Goal: Task Accomplishment & Management: Complete application form

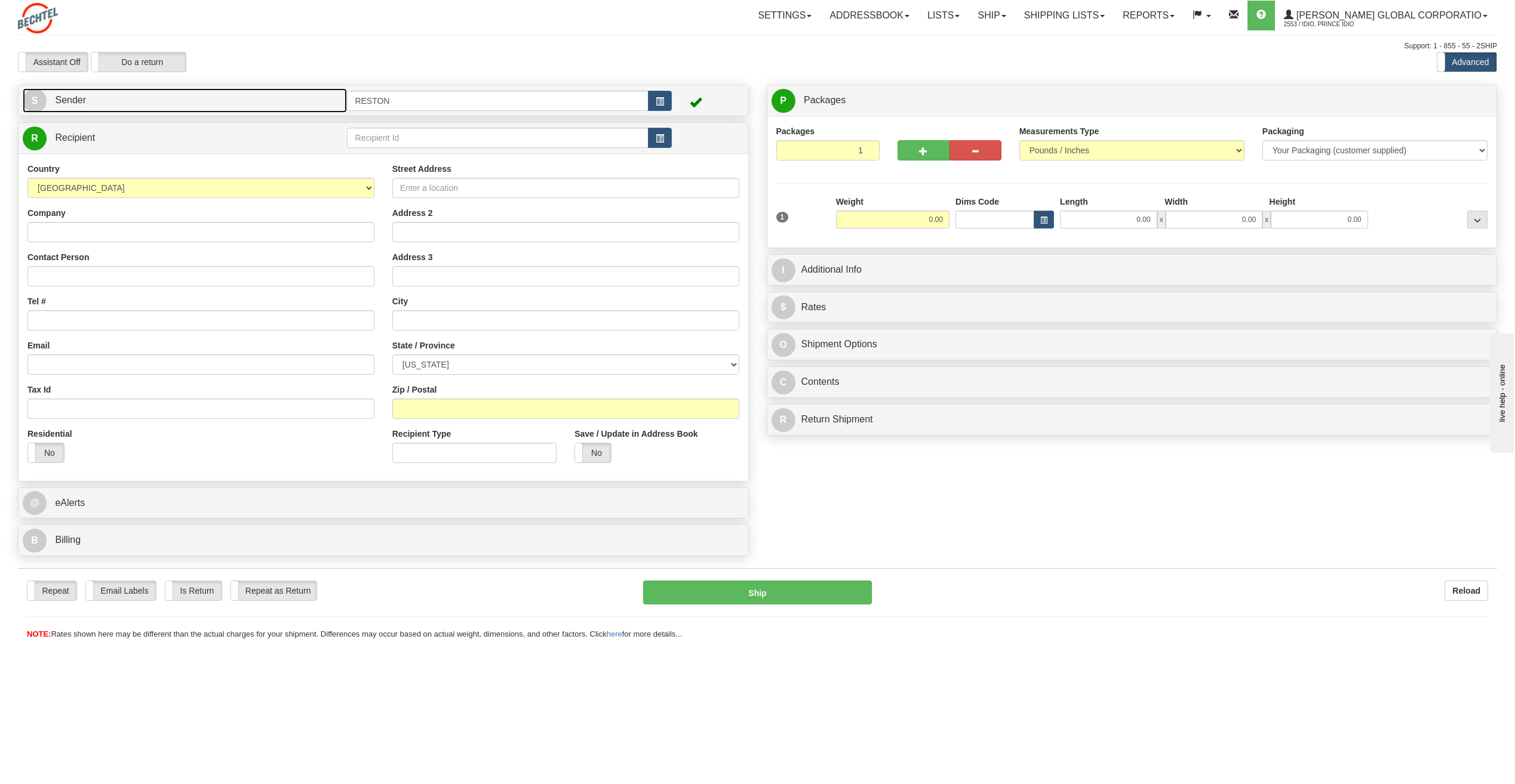
click at [94, 96] on link "S Sender" at bounding box center [184, 100] width 324 height 24
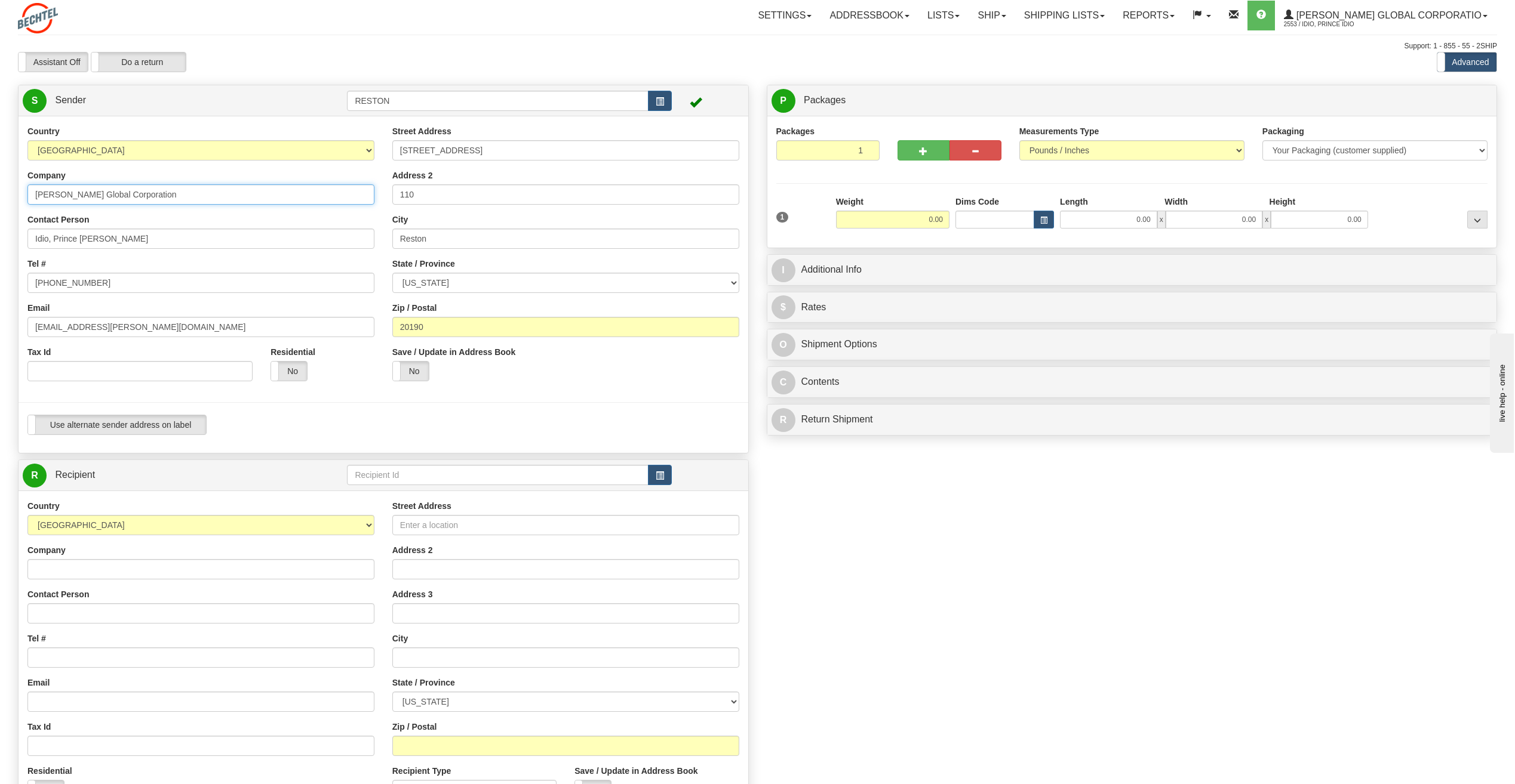
drag, startPoint x: 184, startPoint y: 199, endPoint x: 9, endPoint y: 193, distance: 175.1
click at [19, 193] on div "Country [GEOGRAPHIC_DATA] [GEOGRAPHIC_DATA] [GEOGRAPHIC_DATA] [GEOGRAPHIC_DATA]…" at bounding box center [383, 284] width 730 height 319
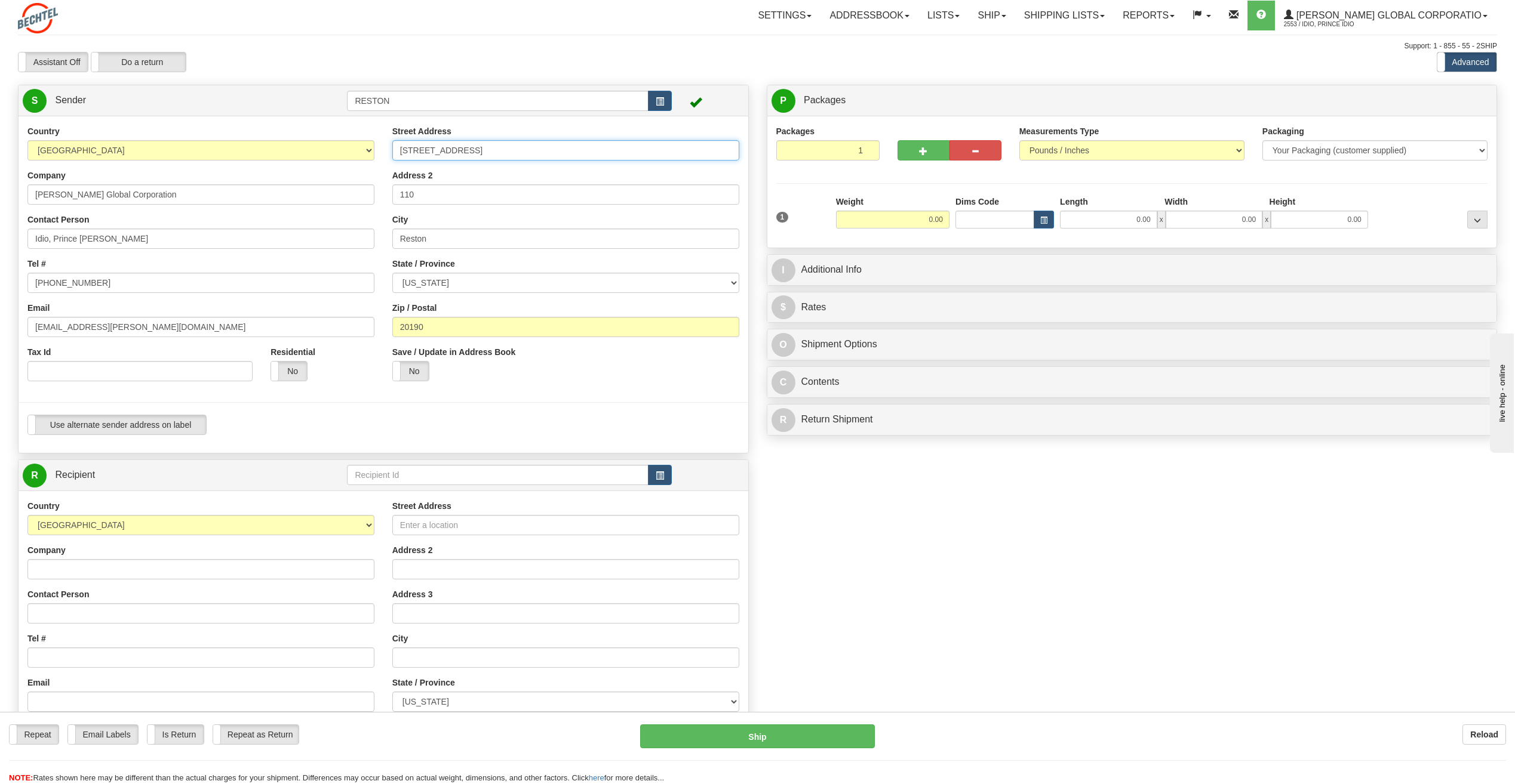
drag, startPoint x: 493, startPoint y: 151, endPoint x: 385, endPoint y: 150, distance: 108.0
click at [385, 150] on div "Street Address [STREET_ADDRESS] Address 2 110 City [GEOGRAPHIC_DATA] State / Pr…" at bounding box center [565, 257] width 364 height 265
drag, startPoint x: 433, startPoint y: 197, endPoint x: 401, endPoint y: 198, distance: 32.0
click at [401, 198] on input "110" at bounding box center [565, 194] width 347 height 20
drag, startPoint x: 445, startPoint y: 241, endPoint x: 362, endPoint y: 233, distance: 83.4
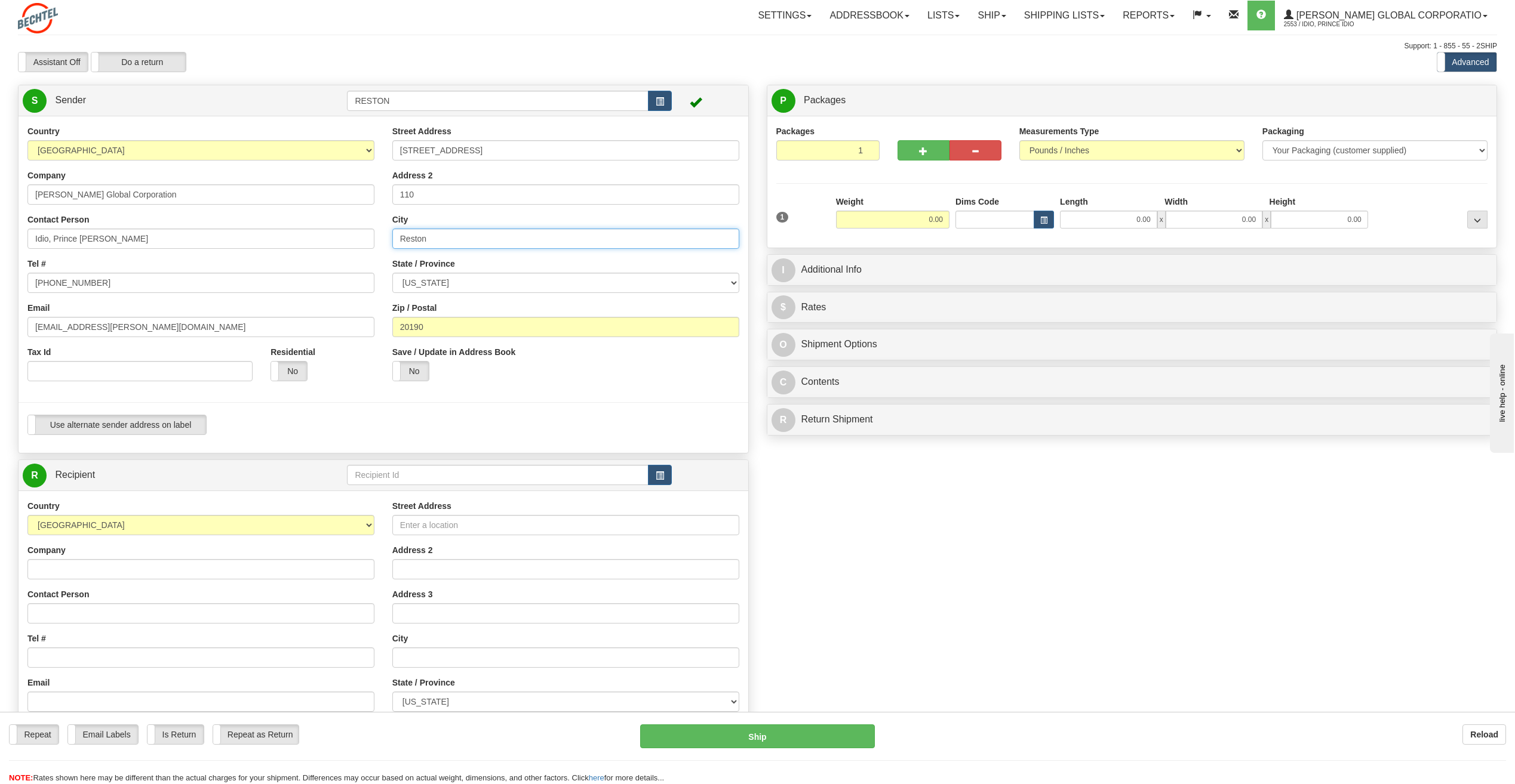
click at [362, 233] on div "Country [GEOGRAPHIC_DATA] [GEOGRAPHIC_DATA] [GEOGRAPHIC_DATA] [GEOGRAPHIC_DATA]…" at bounding box center [383, 284] width 730 height 319
drag, startPoint x: 468, startPoint y: 323, endPoint x: 387, endPoint y: 324, distance: 81.0
click at [387, 324] on div "Street Address [STREET_ADDRESS] Address 2 110 City [GEOGRAPHIC_DATA] State / Pr…" at bounding box center [565, 257] width 364 height 265
drag, startPoint x: 46, startPoint y: 283, endPoint x: 147, endPoint y: 282, distance: 101.0
click at [147, 282] on input "[PHONE_NUMBER]" at bounding box center [201, 283] width 347 height 20
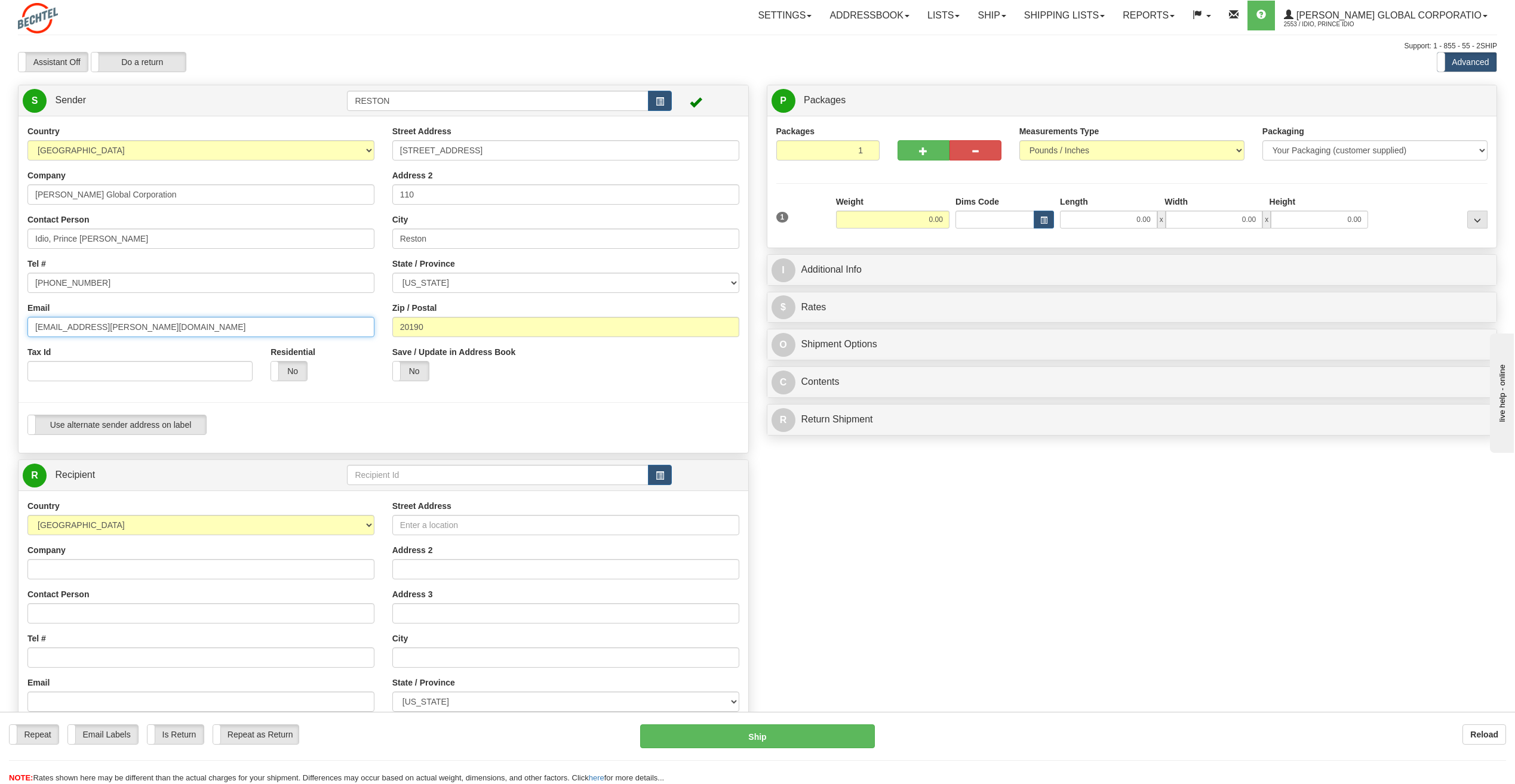
drag, startPoint x: 111, startPoint y: 325, endPoint x: 4, endPoint y: 326, distance: 107.0
click at [4, 326] on div "Toggle navigation Settings Shipping Preferences Fields Preferences New" at bounding box center [758, 479] width 1515 height 960
drag, startPoint x: 153, startPoint y: 196, endPoint x: 1, endPoint y: 176, distance: 153.3
click at [1, 176] on div "Toggle navigation Settings Shipping Preferences Fields Preferences New" at bounding box center [758, 479] width 1515 height 960
drag, startPoint x: 513, startPoint y: 156, endPoint x: 385, endPoint y: 163, distance: 128.2
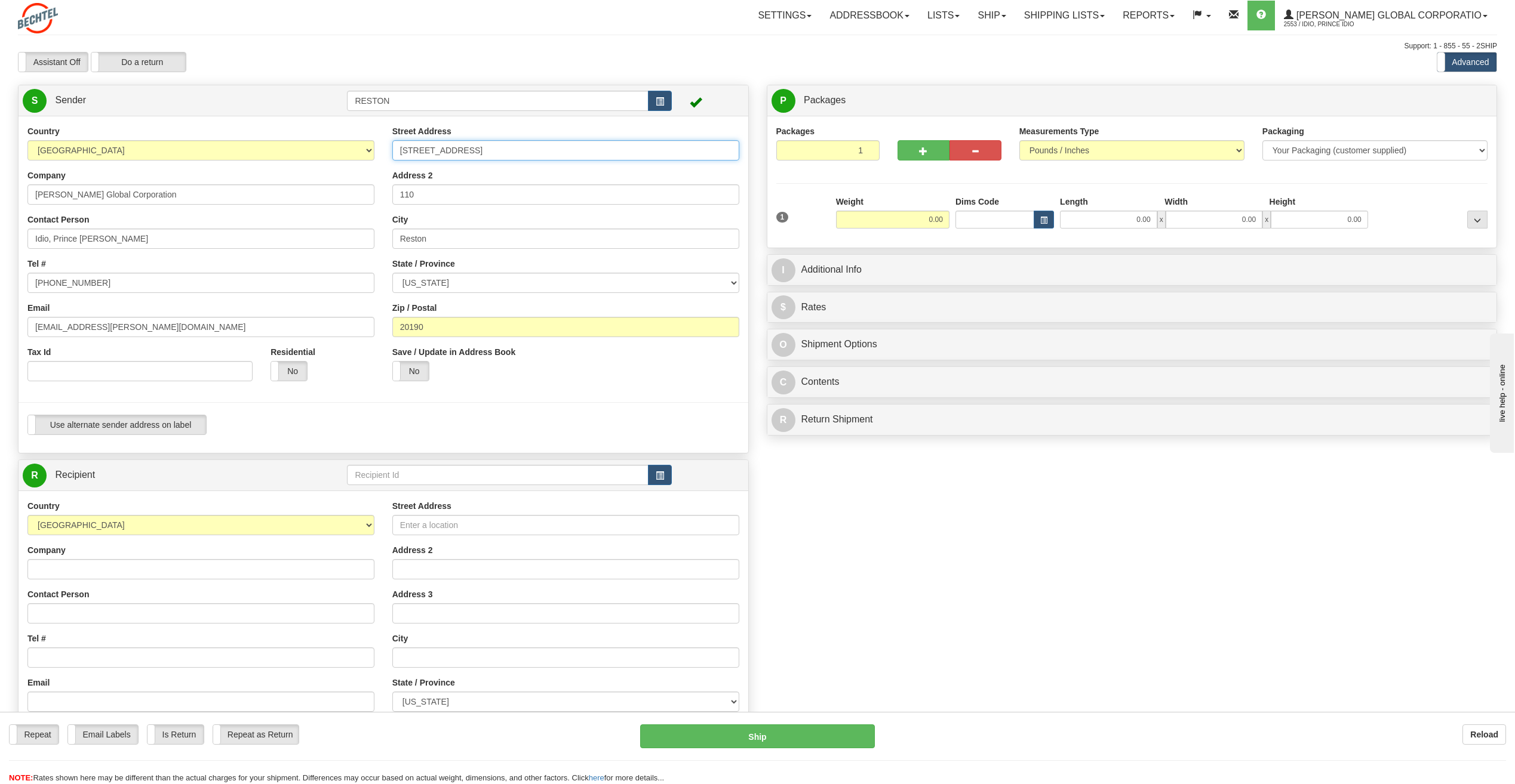
click at [385, 163] on div "Street Address [STREET_ADDRESS] Address 2 110 City [GEOGRAPHIC_DATA] State / Pr…" at bounding box center [565, 257] width 364 height 265
drag, startPoint x: 433, startPoint y: 197, endPoint x: 396, endPoint y: 191, distance: 37.5
click at [396, 191] on input "110" at bounding box center [565, 194] width 347 height 20
click at [447, 236] on input "Reston" at bounding box center [565, 239] width 347 height 20
drag, startPoint x: 445, startPoint y: 240, endPoint x: 388, endPoint y: 236, distance: 57.1
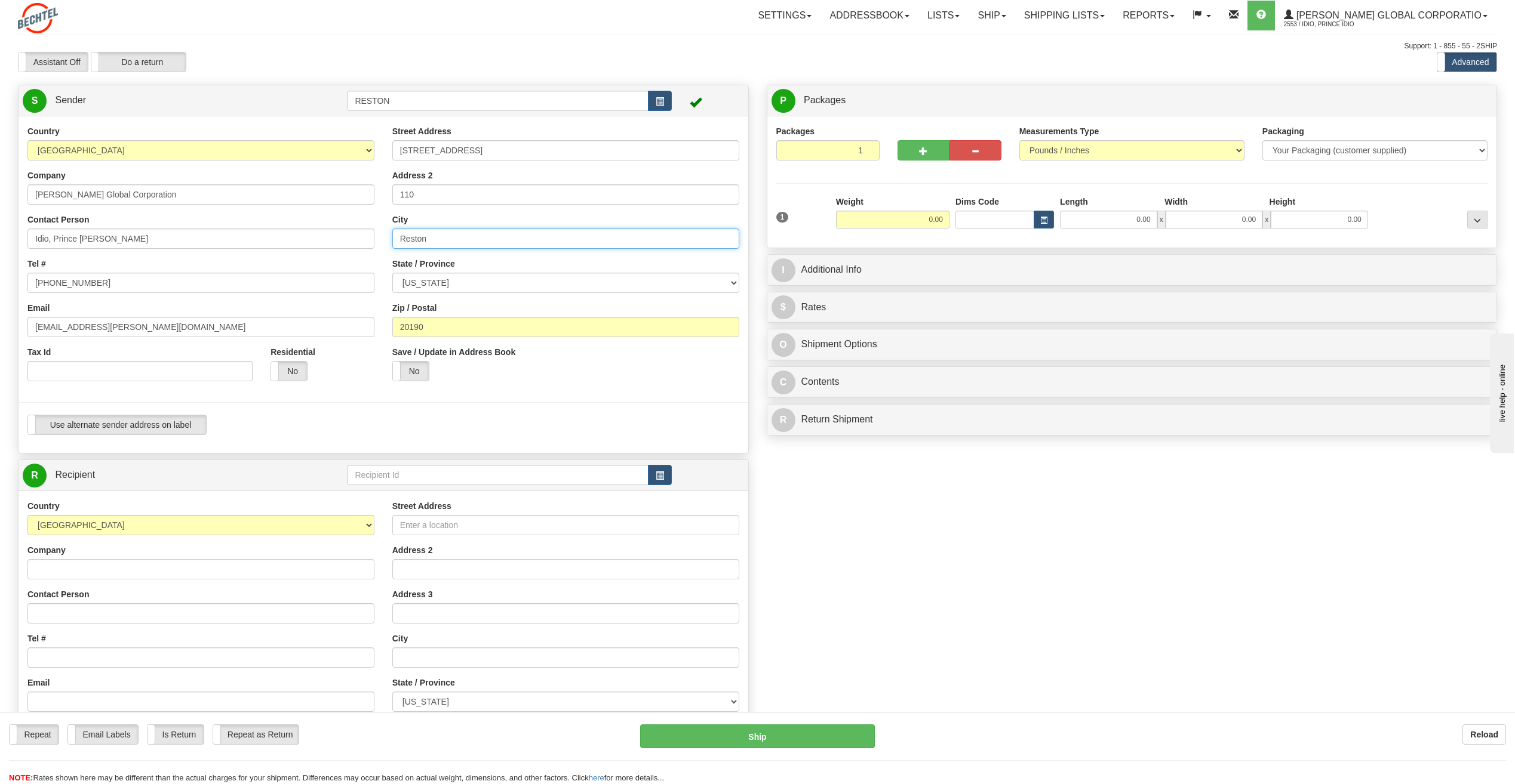
click at [388, 236] on div "Street Address [STREET_ADDRESS] Address 2 110 City [GEOGRAPHIC_DATA] State / Pr…" at bounding box center [565, 257] width 364 height 265
paste input "Reston"
type input "Reston"
drag, startPoint x: 467, startPoint y: 241, endPoint x: 369, endPoint y: 246, distance: 98.1
click at [369, 246] on div "Country [GEOGRAPHIC_DATA] [GEOGRAPHIC_DATA] [GEOGRAPHIC_DATA] [GEOGRAPHIC_DATA]…" at bounding box center [383, 284] width 730 height 319
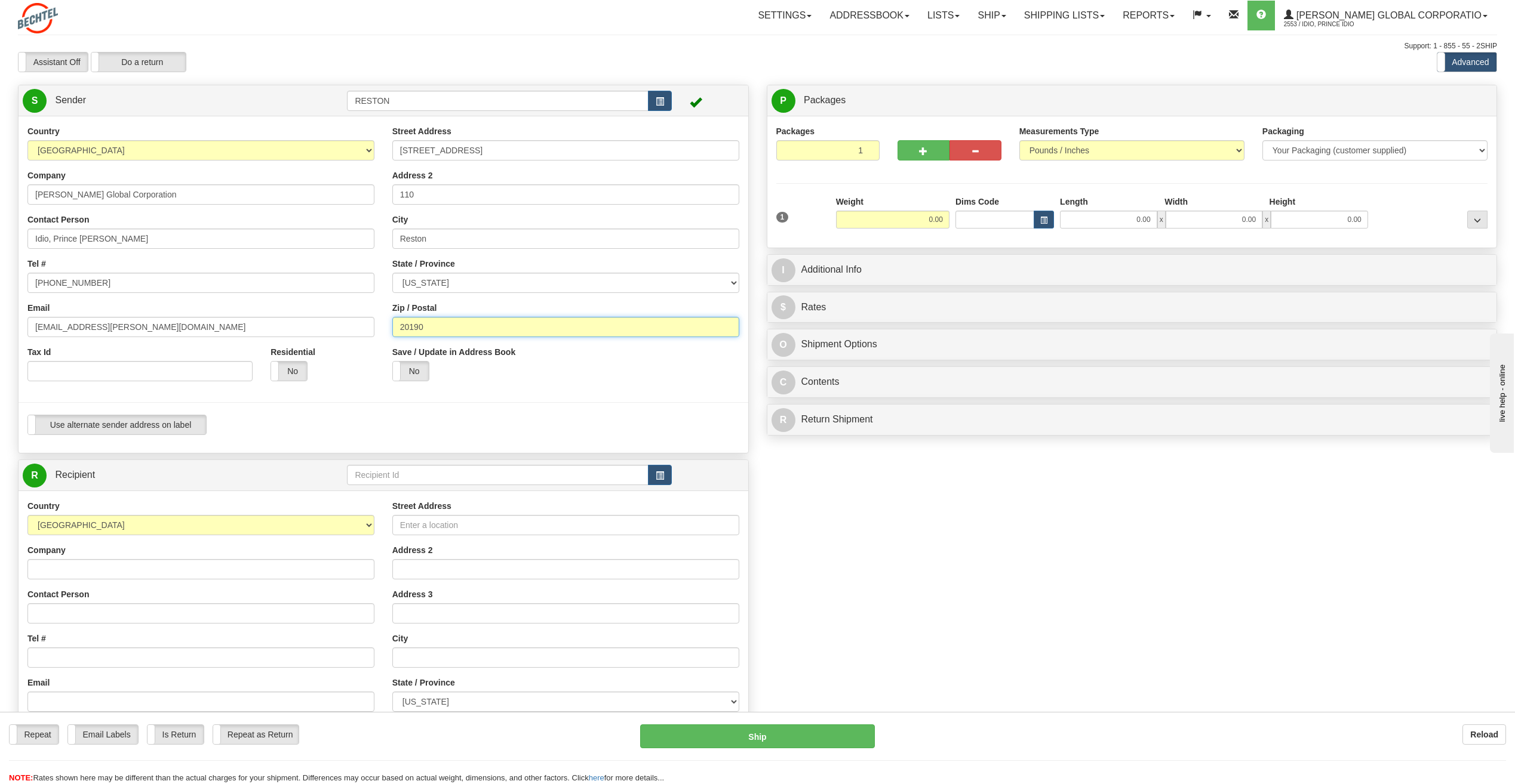
drag, startPoint x: 456, startPoint y: 325, endPoint x: 381, endPoint y: 333, distance: 75.4
click at [381, 333] on div "Country [GEOGRAPHIC_DATA] [GEOGRAPHIC_DATA] [GEOGRAPHIC_DATA] [GEOGRAPHIC_DATA]…" at bounding box center [383, 284] width 730 height 319
